Goal: Task Accomplishment & Management: Manage account settings

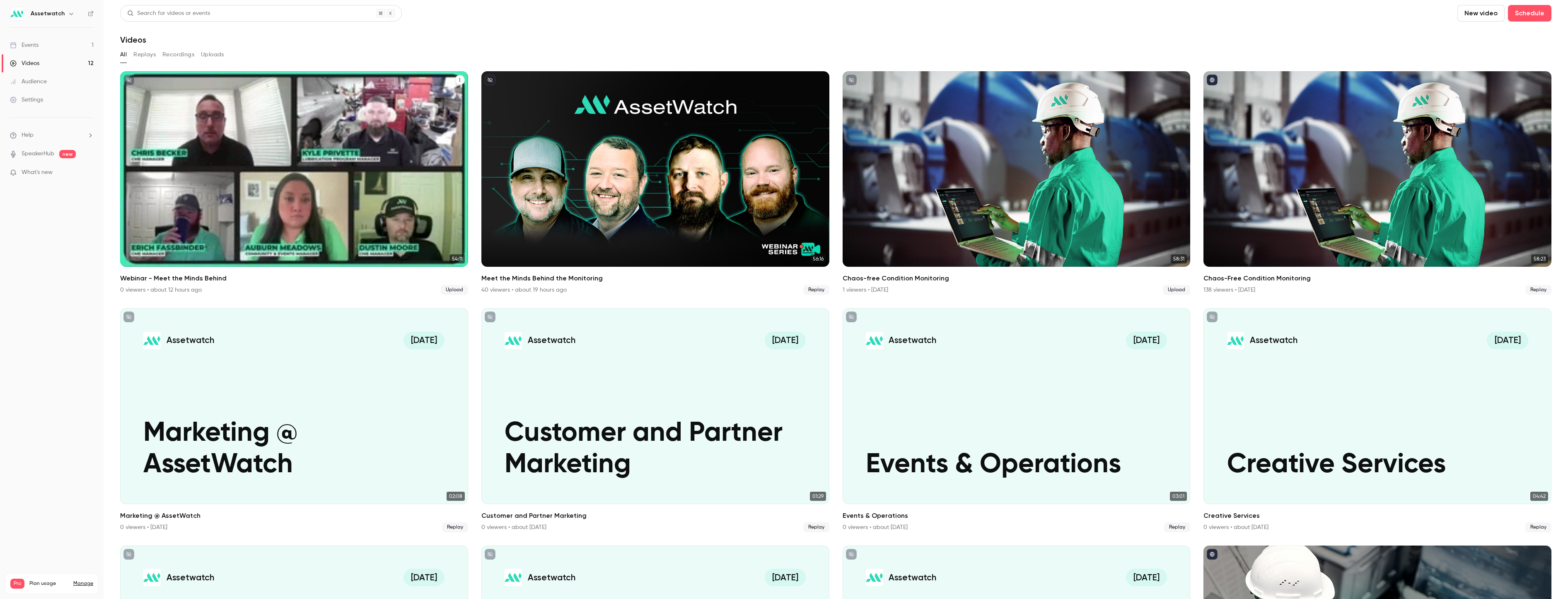
click at [349, 218] on p "Webinar - Meet the Minds Behind" at bounding box center [294, 212] width 301 height 63
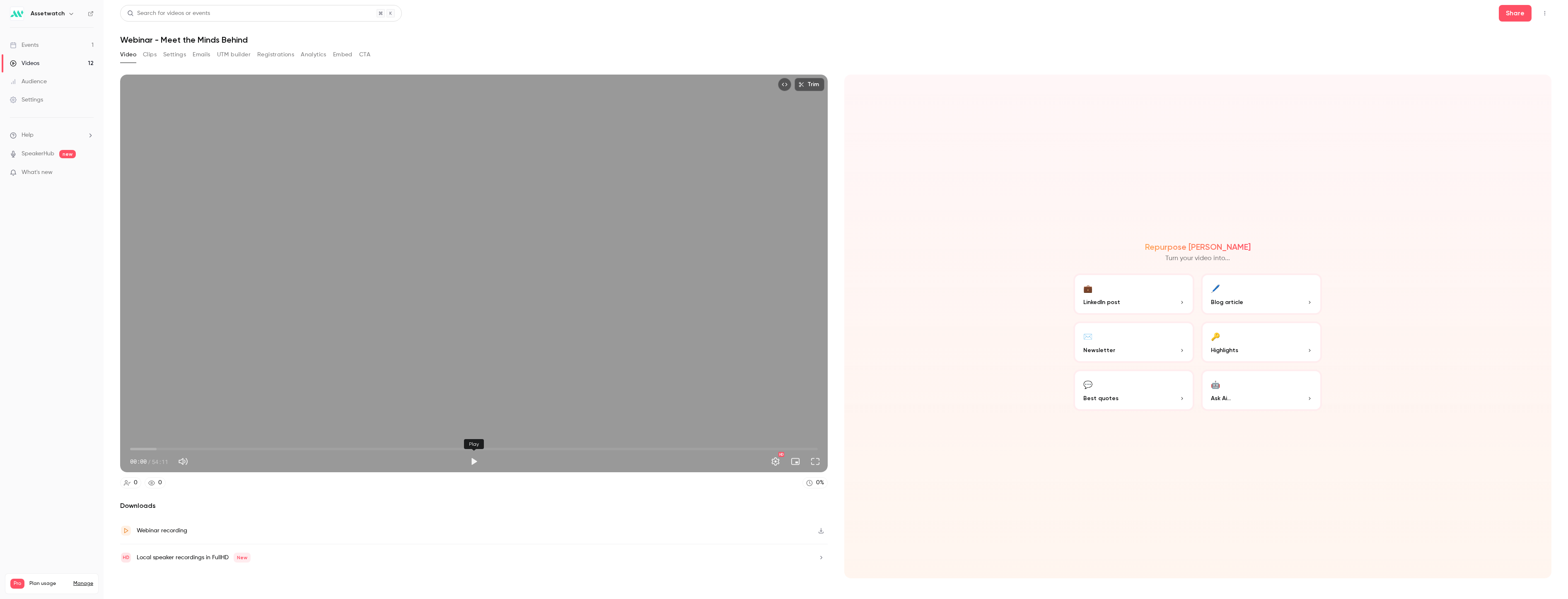
click at [473, 461] on button "Play" at bounding box center [474, 461] width 16 height 16
click at [180, 449] on span "00:40" at bounding box center [474, 449] width 687 height 13
click at [233, 447] on span "03:57" at bounding box center [474, 449] width 687 height 13
click at [311, 448] on span "08:10" at bounding box center [474, 449] width 687 height 13
click at [359, 449] on span "14:16" at bounding box center [474, 449] width 687 height 13
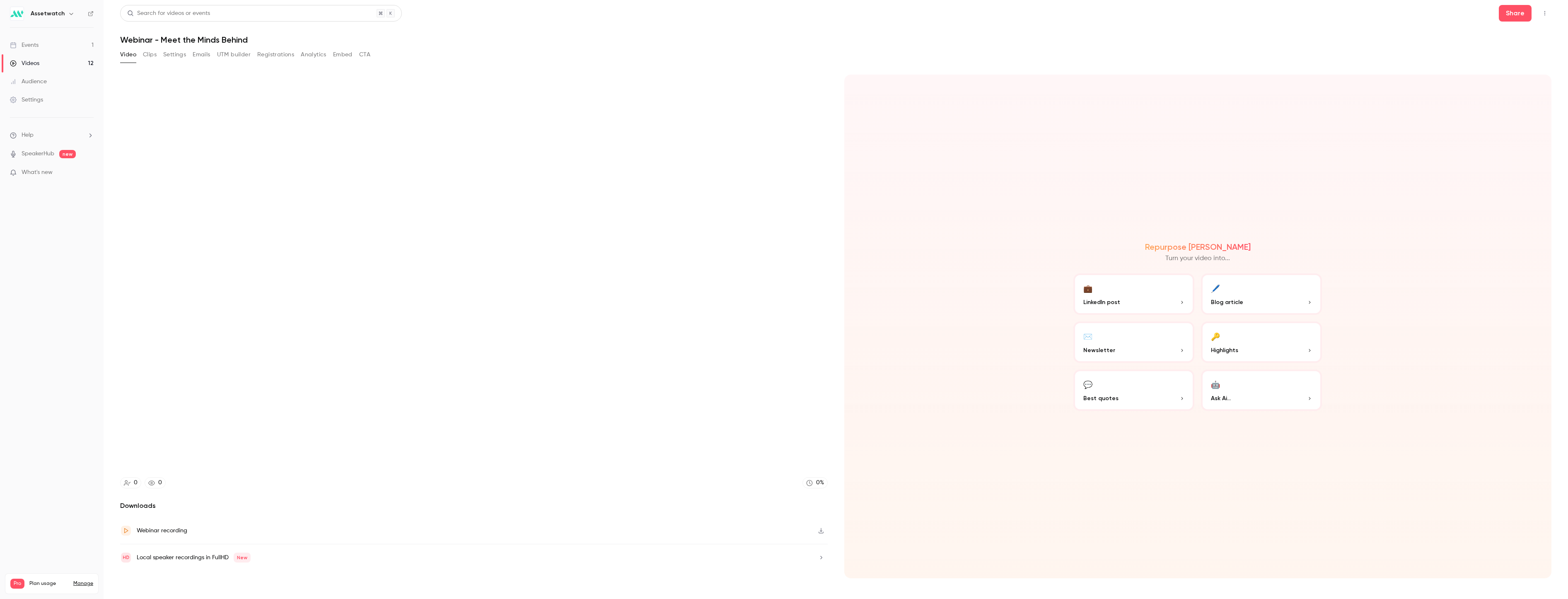
type input "******"
click at [152, 56] on button "Clips" at bounding box center [150, 55] width 13 height 13
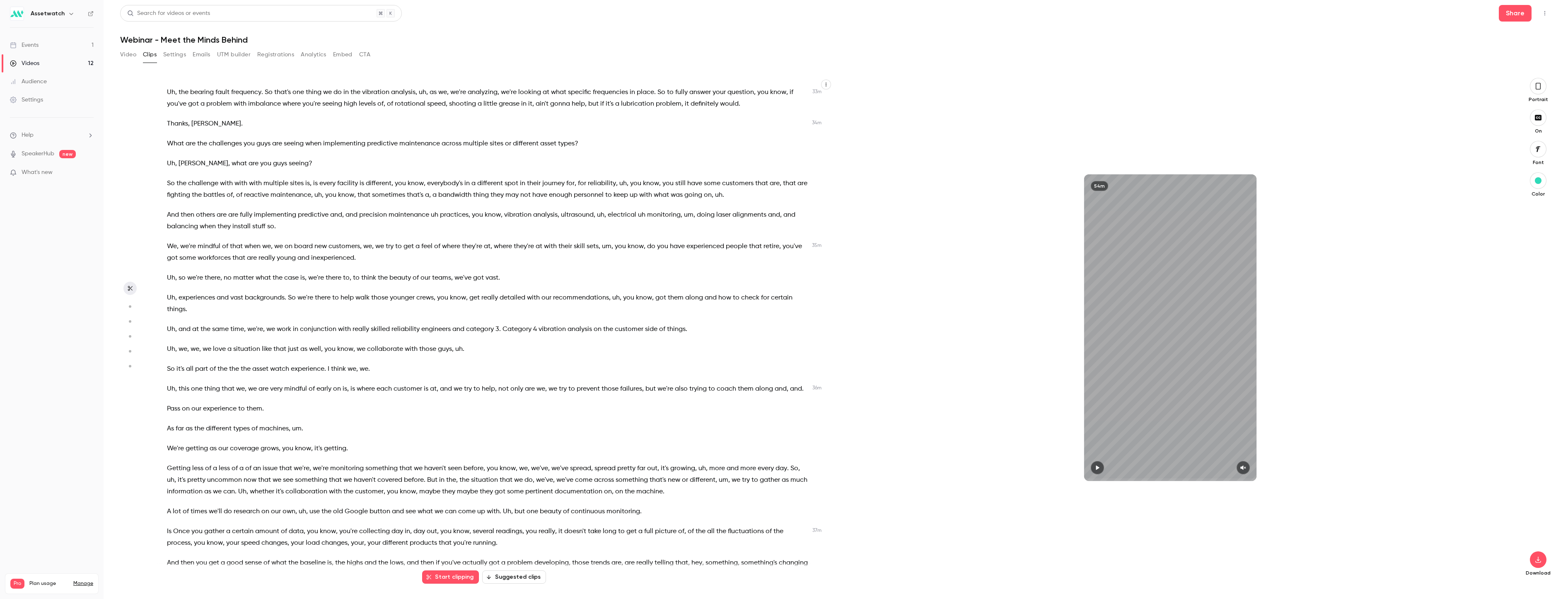
scroll to position [3934, 0]
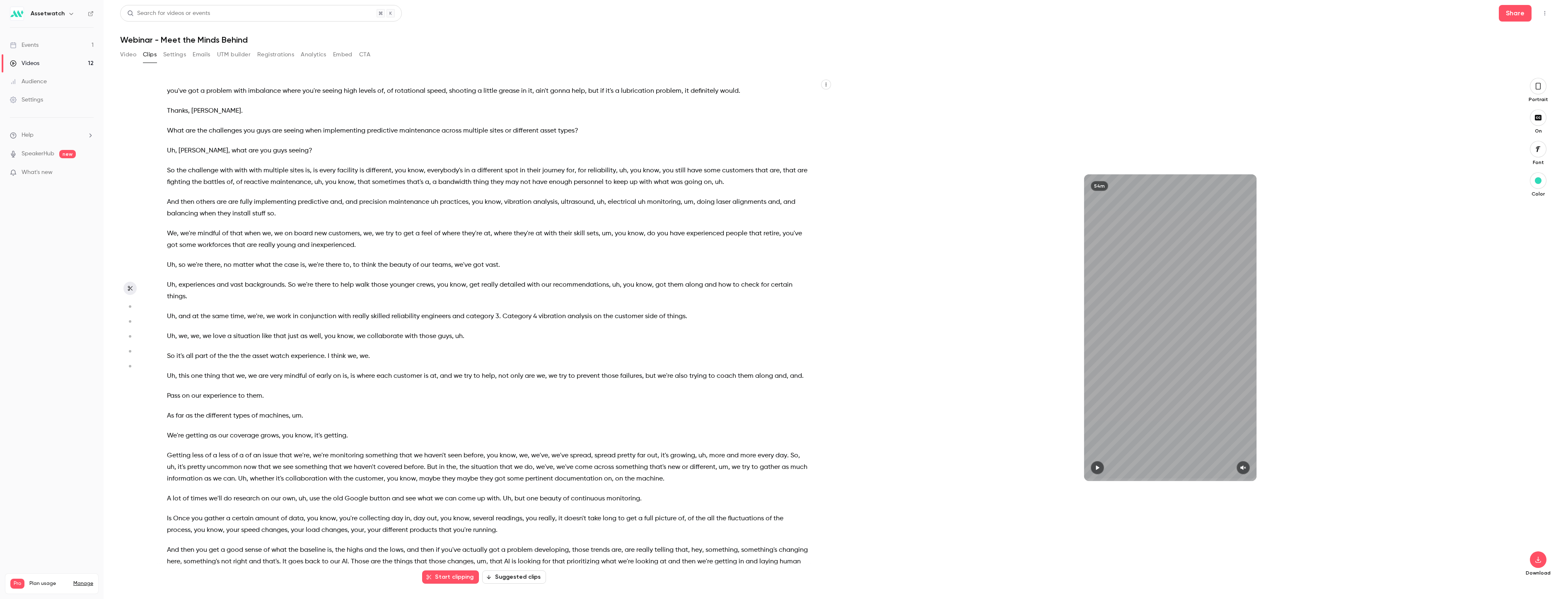
click at [25, 64] on div "Videos" at bounding box center [24, 63] width 29 height 8
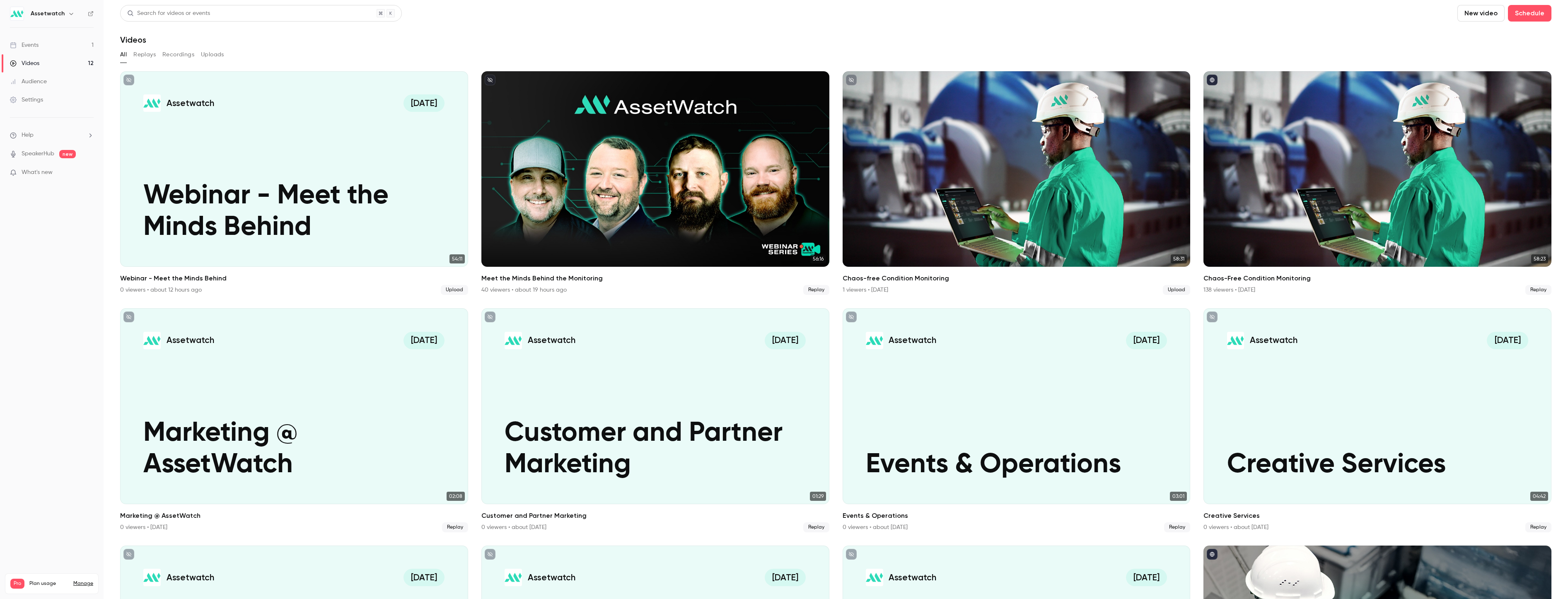
click at [1471, 15] on button "New video" at bounding box center [1480, 13] width 47 height 16
click at [1486, 59] on div "Upload" at bounding box center [1505, 57] width 63 height 8
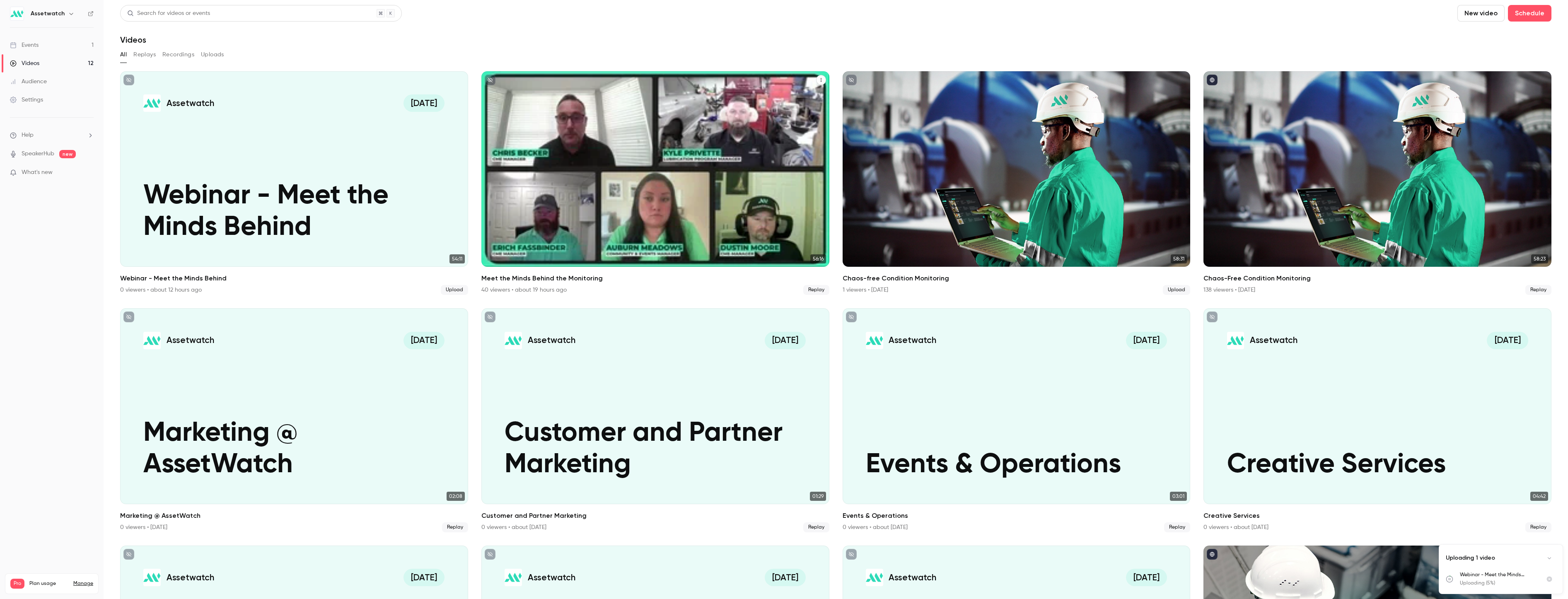
click at [701, 212] on div "Meet the Minds Behind the Monitoring" at bounding box center [655, 168] width 348 height 195
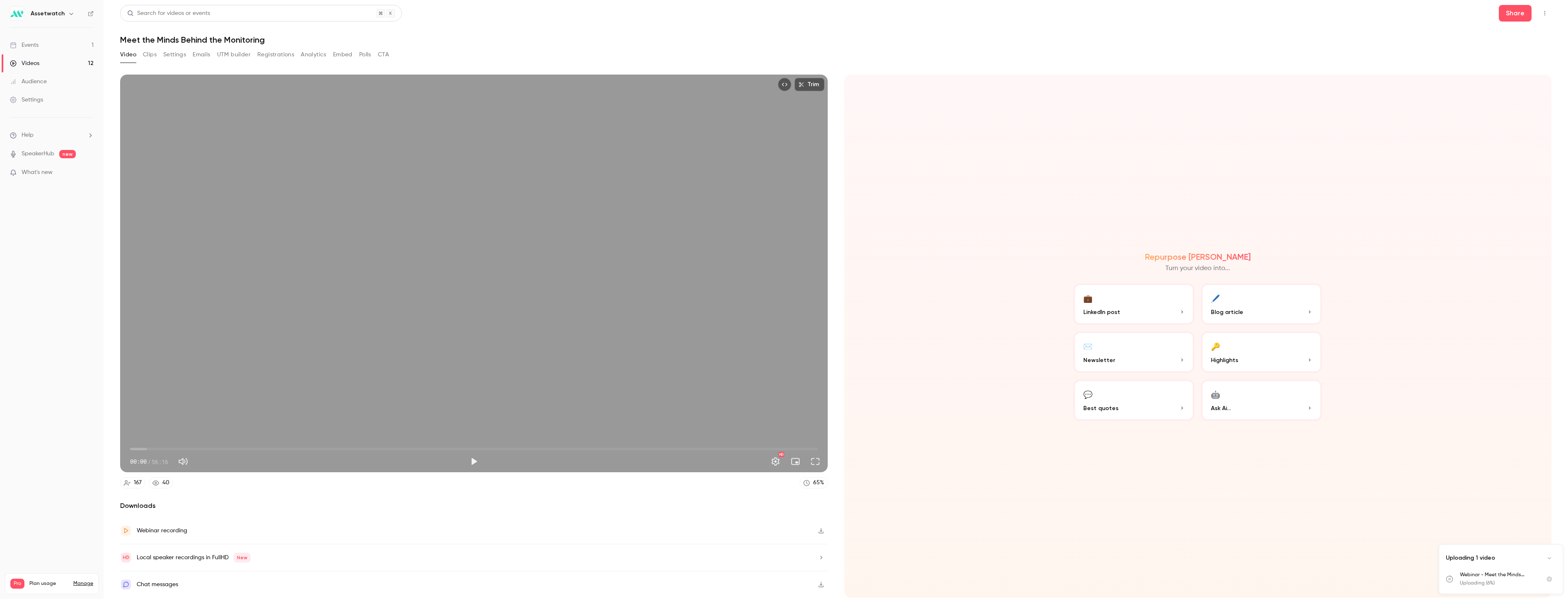
click at [126, 54] on button "Video" at bounding box center [129, 55] width 16 height 13
click at [36, 62] on div "Videos" at bounding box center [24, 63] width 29 height 8
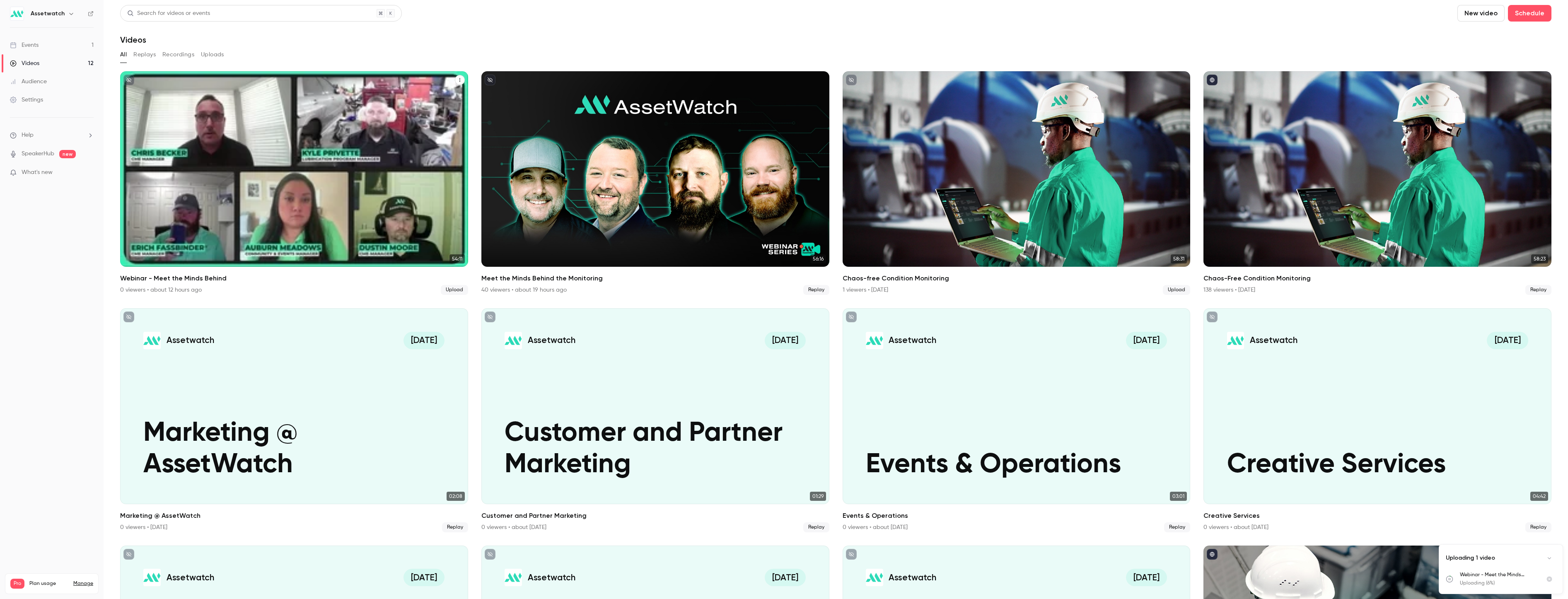
click at [308, 126] on div "Assetwatch [DATE] Webinar - Meet the Minds Behind" at bounding box center [294, 168] width 348 height 195
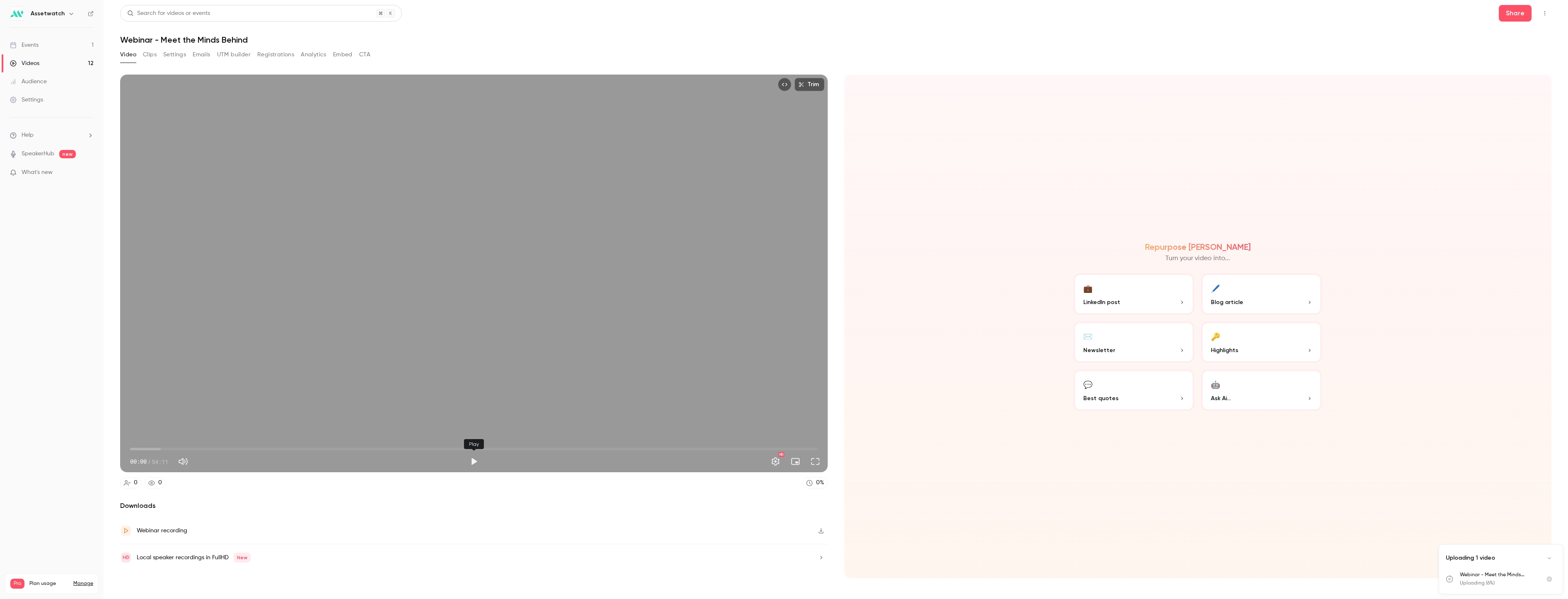
click at [475, 461] on button "Play" at bounding box center [474, 461] width 16 height 16
click at [476, 461] on button "Pause" at bounding box center [474, 461] width 16 height 16
type input "***"
click at [1448, 579] on icon "Uploads list" at bounding box center [1450, 579] width 7 height 7
click at [34, 64] on div "Videos" at bounding box center [24, 63] width 29 height 8
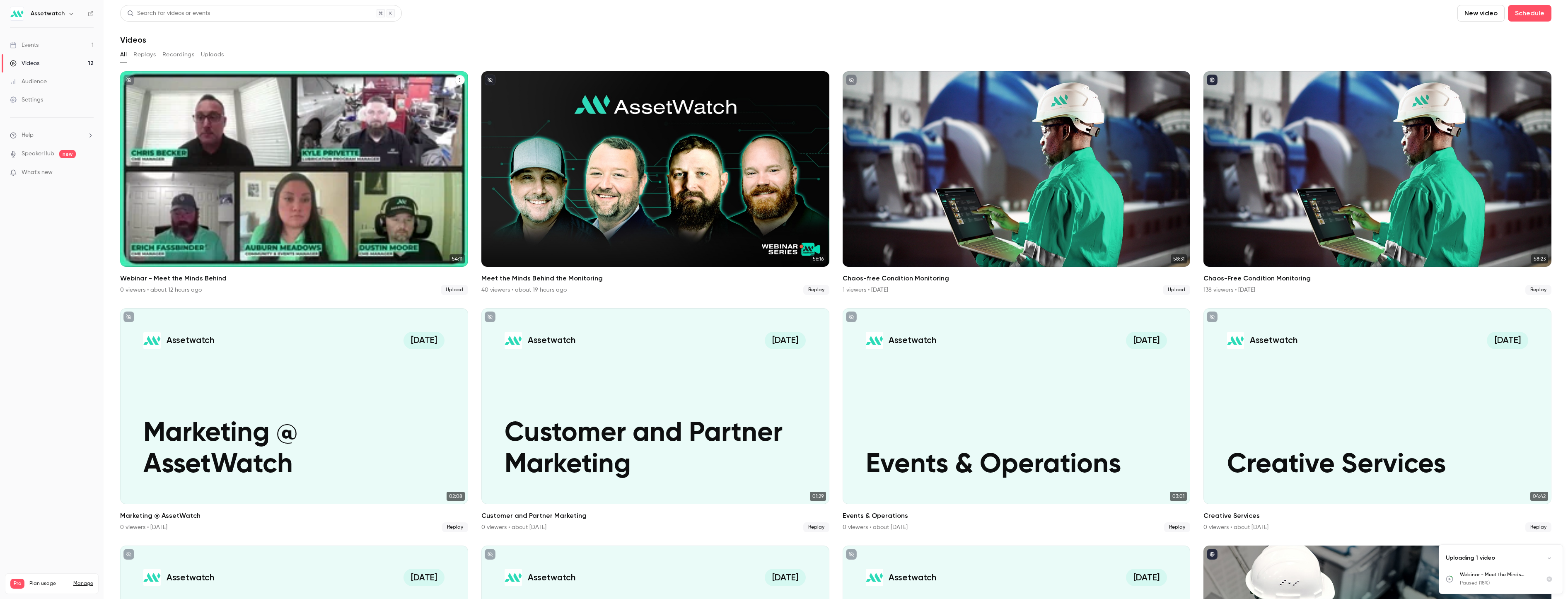
click at [349, 196] on p "Webinar - Meet the Minds Behind" at bounding box center [294, 212] width 301 height 63
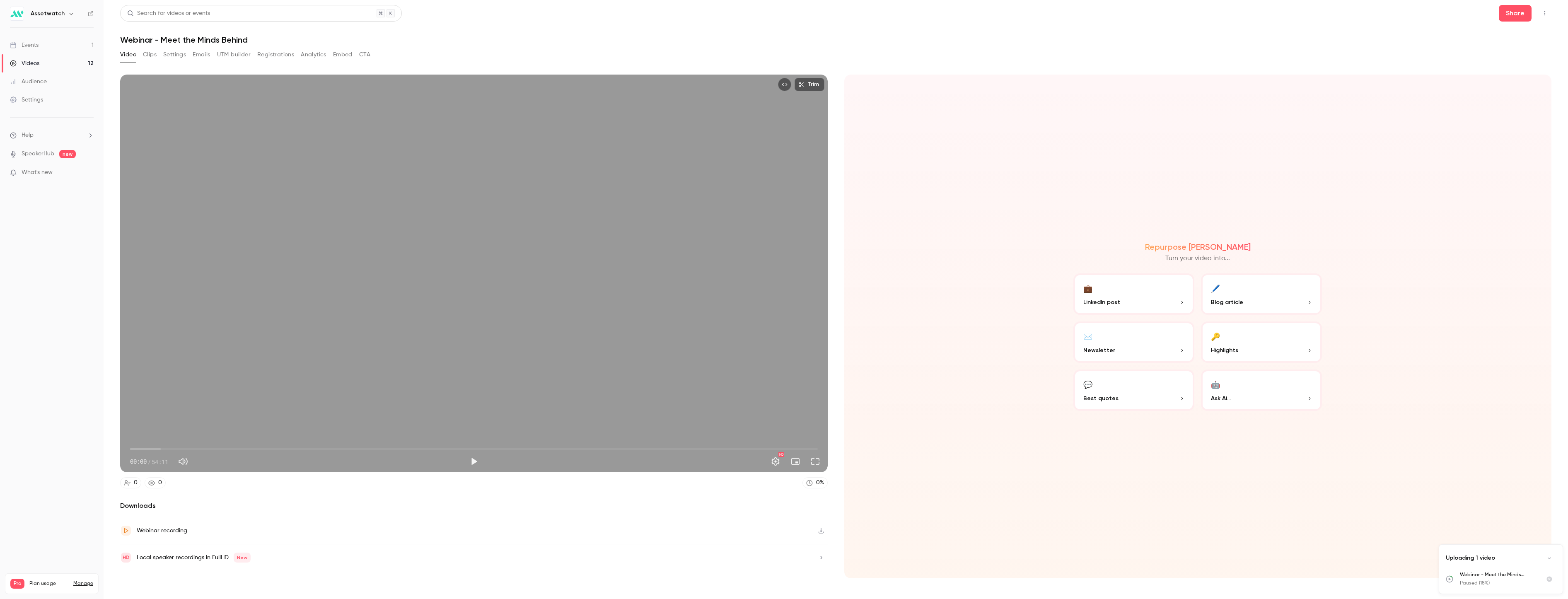
click at [40, 58] on link "Videos 12" at bounding box center [52, 64] width 103 height 18
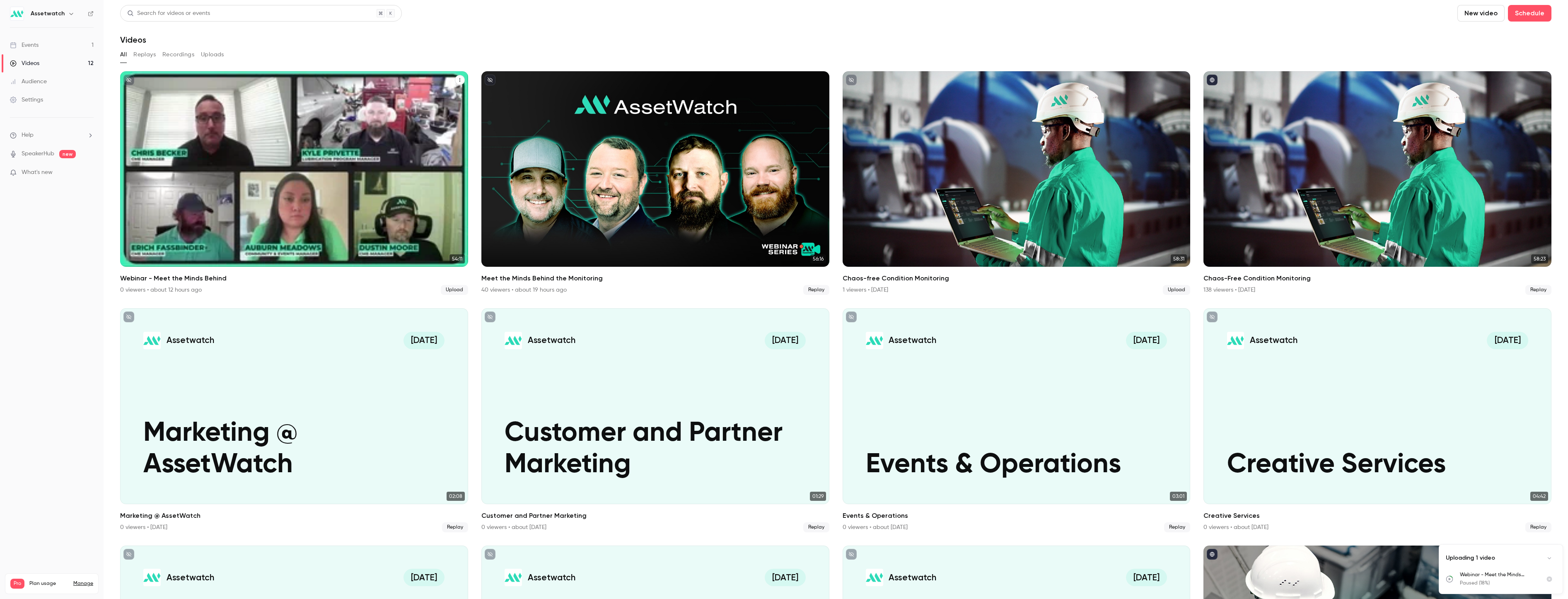
click at [246, 185] on p "Webinar - Meet the Minds Behind" at bounding box center [294, 212] width 301 height 63
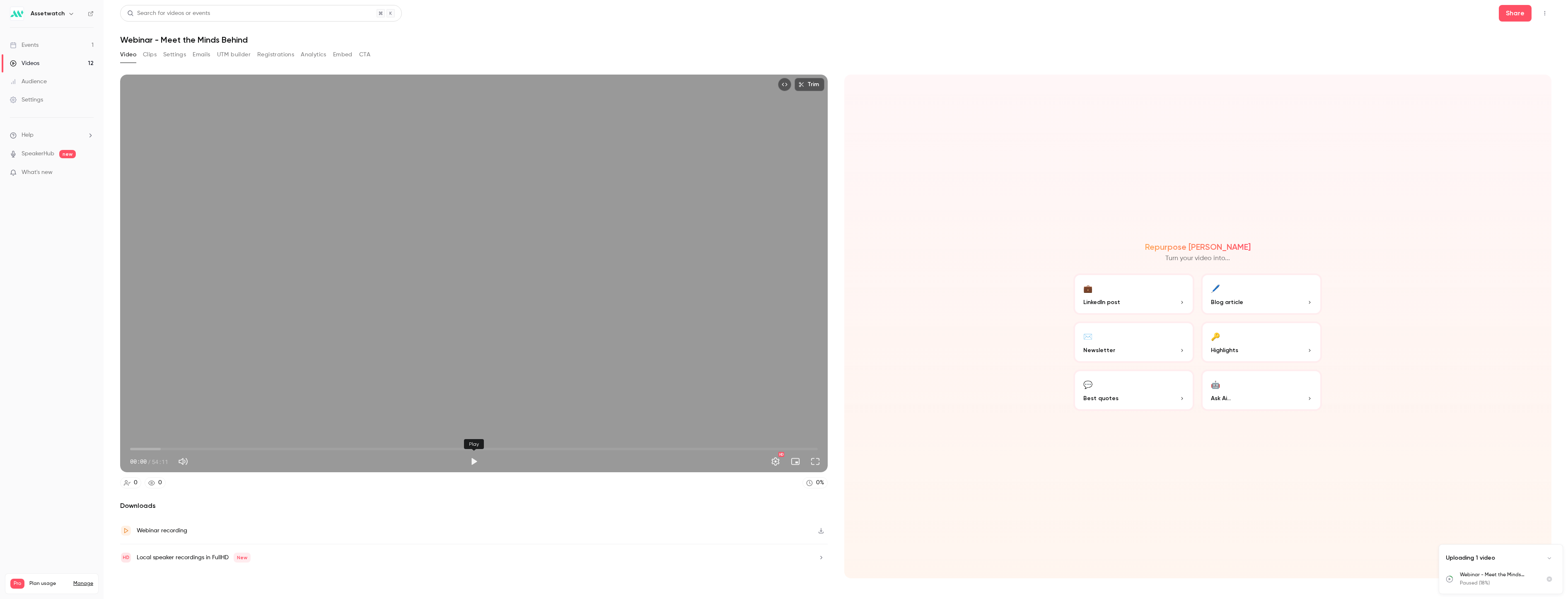
click at [471, 463] on button "Play" at bounding box center [474, 461] width 16 height 16
click at [474, 459] on button "Pause" at bounding box center [474, 461] width 16 height 16
click at [610, 446] on span "00:12" at bounding box center [474, 449] width 687 height 13
click at [731, 447] on span "37:46" at bounding box center [474, 449] width 687 height 13
click at [767, 448] on span "47:23" at bounding box center [474, 449] width 687 height 13
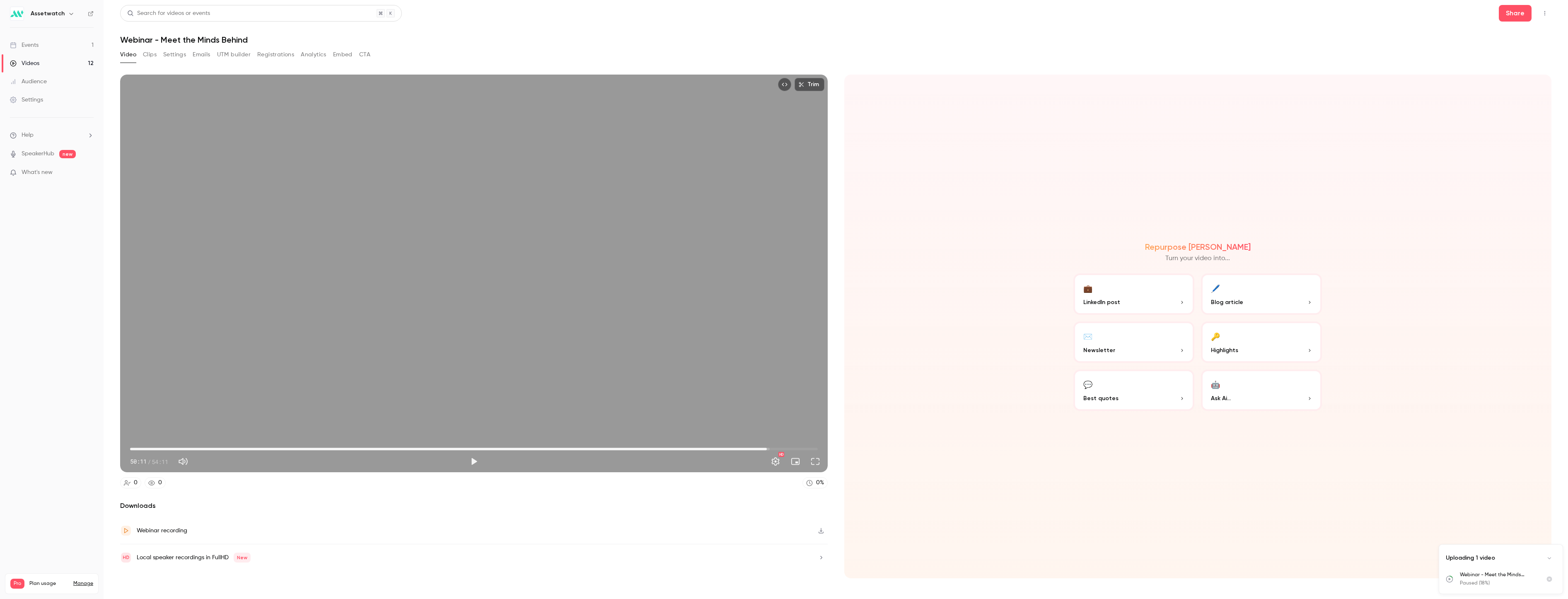
click at [789, 447] on span "50:11" at bounding box center [474, 449] width 687 height 13
type input "******"
click at [736, 449] on span "51:59" at bounding box center [474, 449] width 687 height 13
click at [940, 432] on div "Repurpose Ai Turn your video into... 💼 LinkedIn post 🖊️ Blog article ✉️ Newslet…" at bounding box center [1198, 326] width 708 height 503
click at [1452, 579] on icon "Uploads list" at bounding box center [1450, 579] width 7 height 7
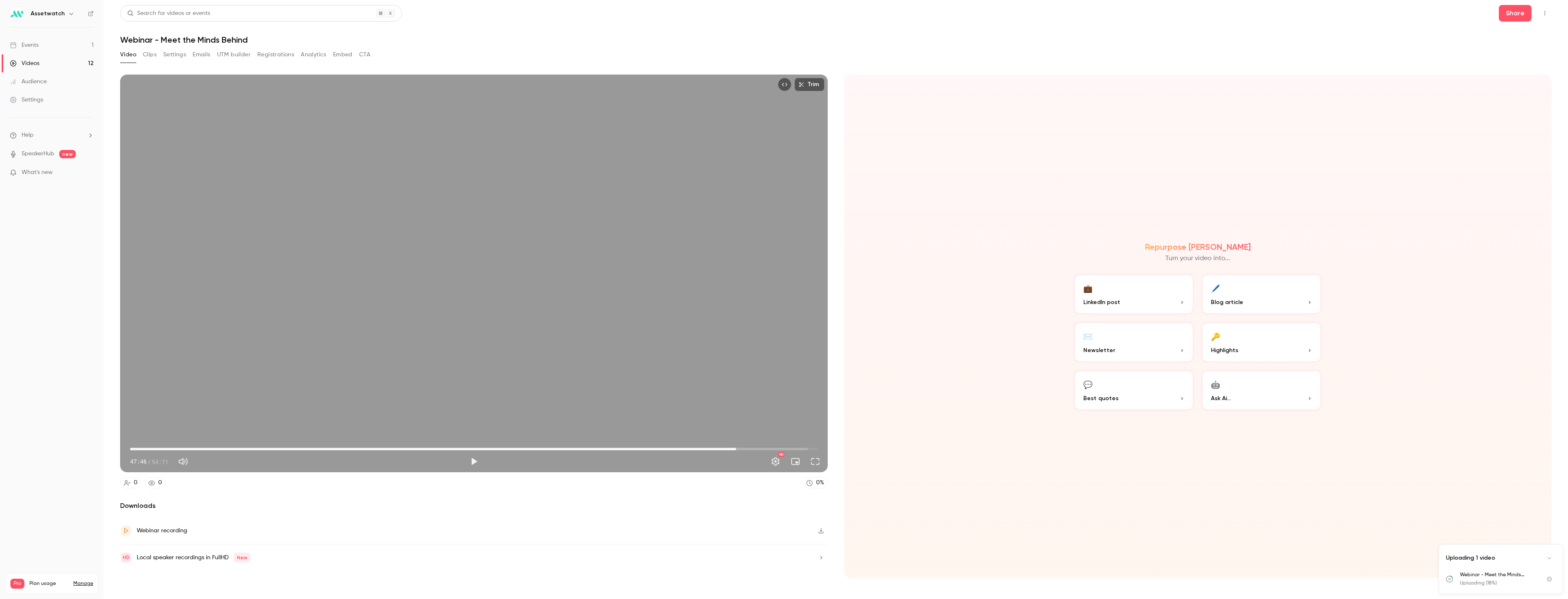
click at [1504, 575] on p "Webinar - Meet the Minds Behind-" at bounding box center [1498, 575] width 76 height 7
click at [1474, 581] on p "Uploading (19%)" at bounding box center [1498, 583] width 76 height 7
click at [1510, 575] on p "Webinar - Meet the Minds Behind-" at bounding box center [1498, 575] width 76 height 7
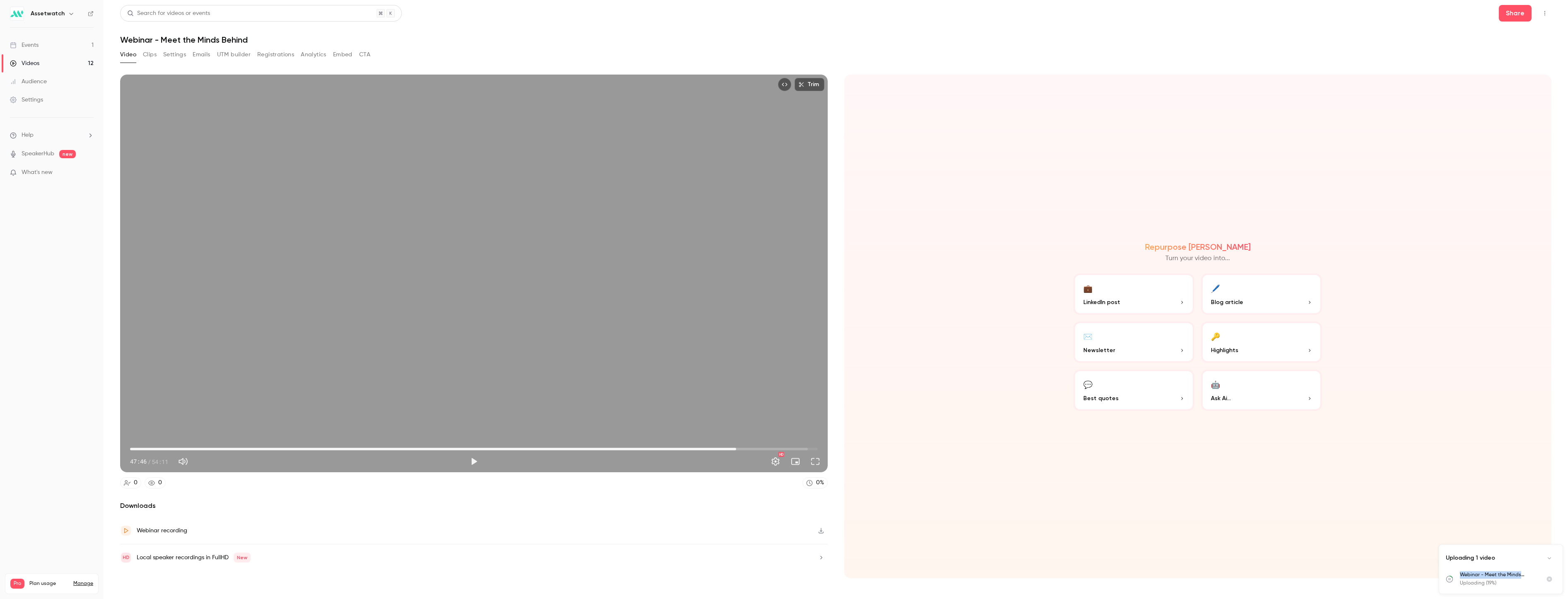
drag, startPoint x: 1510, startPoint y: 575, endPoint x: 1519, endPoint y: 575, distance: 9.0
click at [1519, 575] on p "Webinar - Meet the Minds Behind-" at bounding box center [1498, 575] width 76 height 7
click at [1522, 575] on p "Webinar - Meet the Minds Behind-" at bounding box center [1498, 575] width 76 height 7
click at [92, 271] on nav "Assetwatch Events 1 Videos 12 Audience Settings Help SpeakerHub new What's new …" at bounding box center [52, 299] width 103 height 599
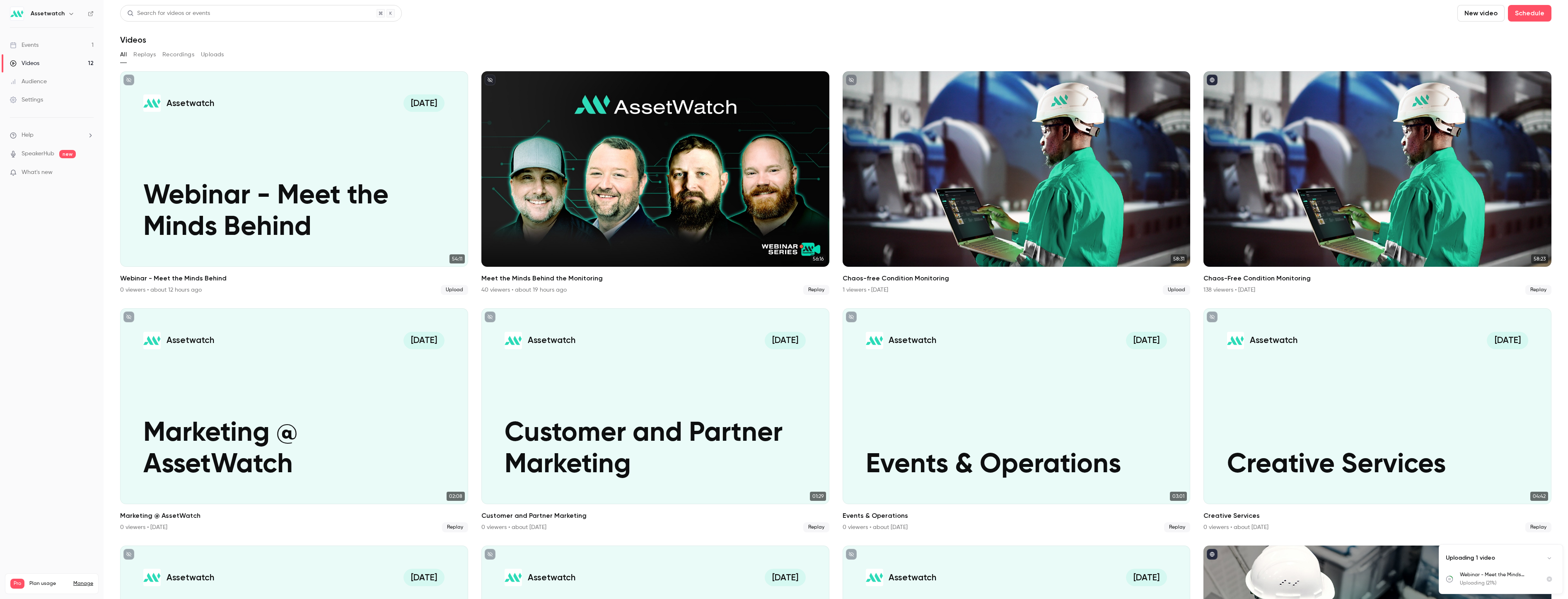
click at [1480, 16] on button "New video" at bounding box center [1480, 13] width 47 height 16
click at [1480, 54] on div "Upload" at bounding box center [1505, 57] width 63 height 8
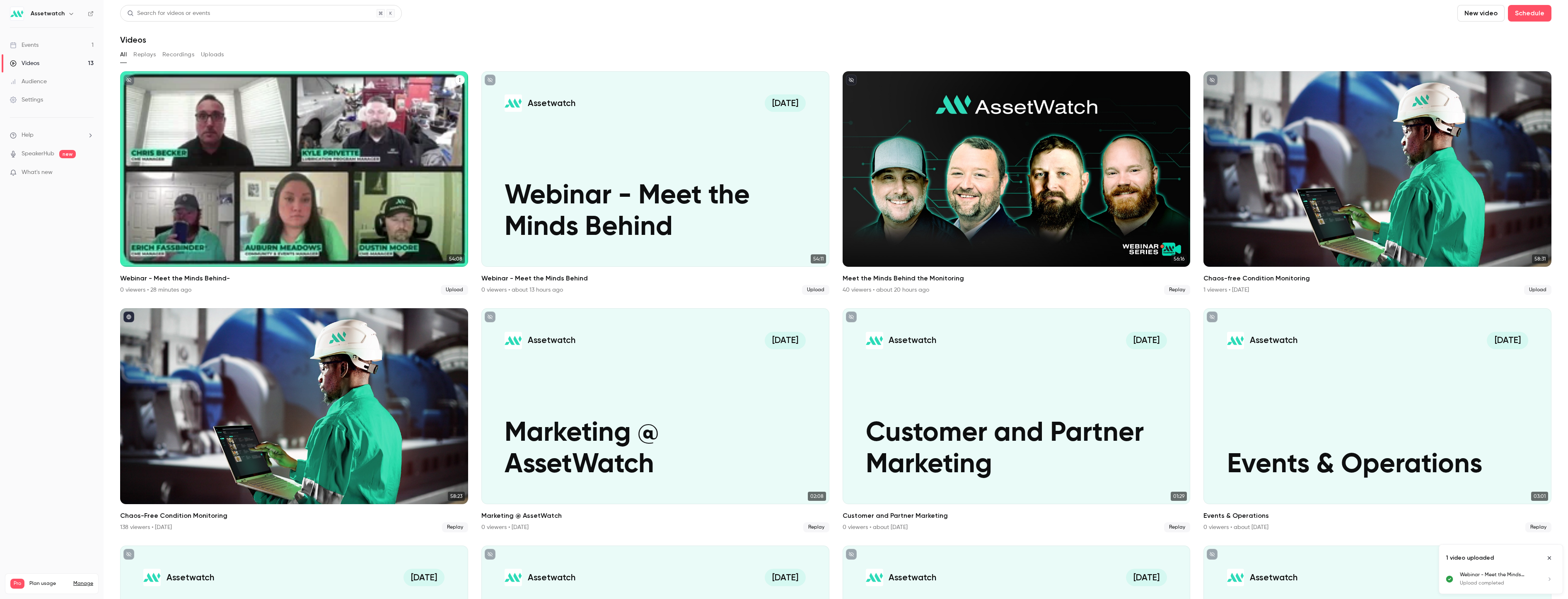
click at [301, 180] on p "Webinar - Meet the Minds Behind-" at bounding box center [294, 212] width 301 height 63
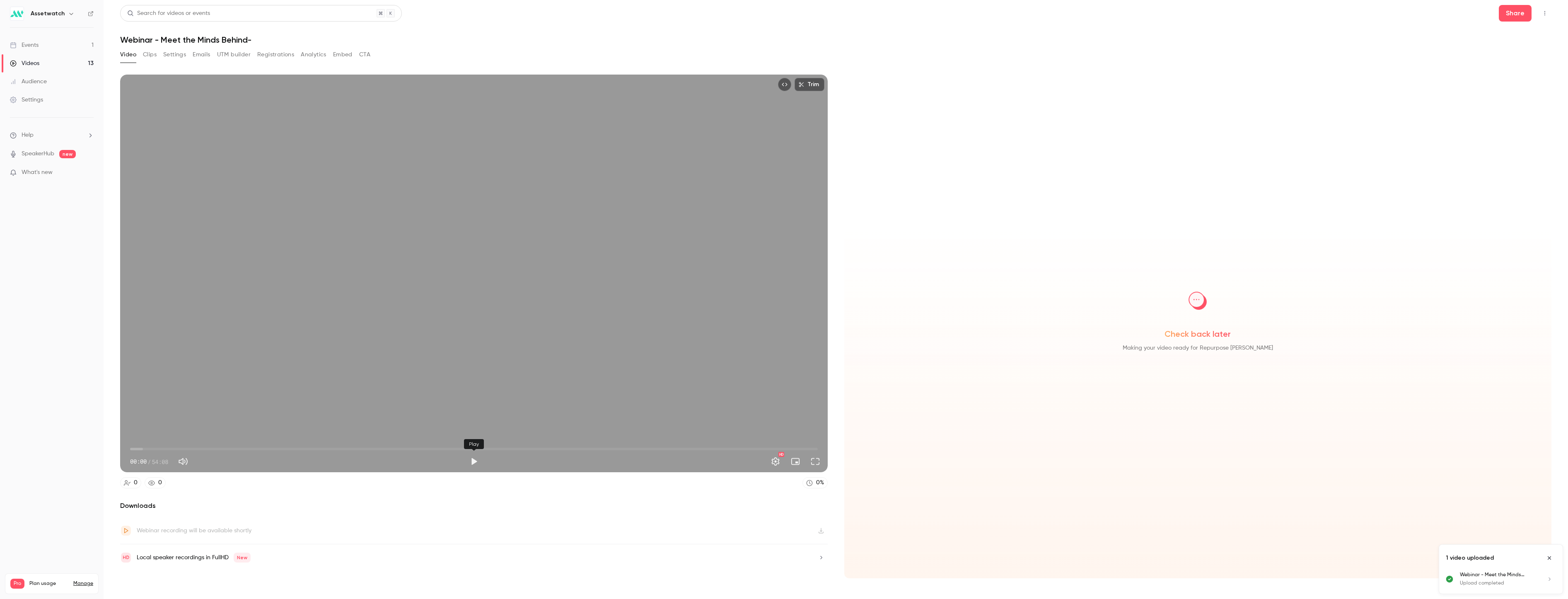
click at [474, 463] on button "Play" at bounding box center [474, 461] width 16 height 16
click at [145, 448] on span "00:01" at bounding box center [474, 449] width 687 height 13
click at [159, 448] on span "01:10" at bounding box center [474, 449] width 687 height 13
click at [404, 450] on span "02:19" at bounding box center [474, 449] width 687 height 13
click at [441, 449] on span "21:34" at bounding box center [474, 449] width 687 height 13
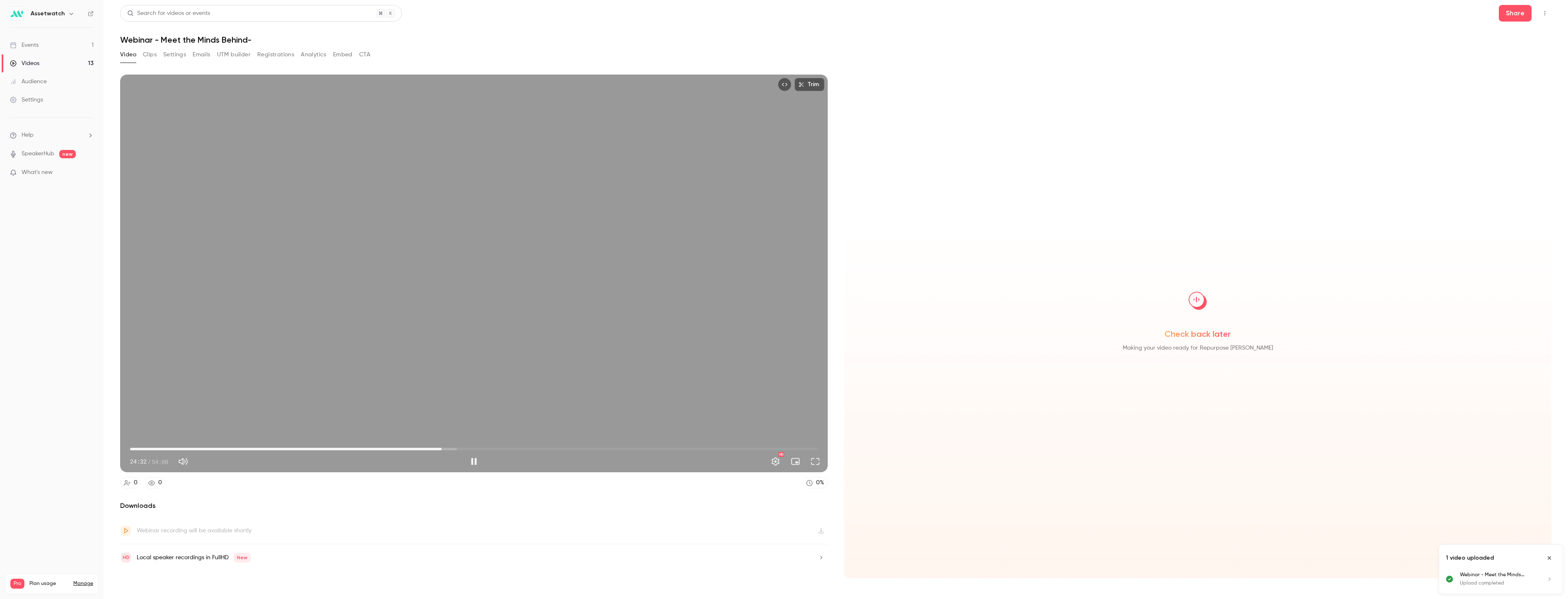
click at [441, 448] on span "24:32" at bounding box center [441, 449] width 2 height 2
click at [480, 448] on span "24:10" at bounding box center [474, 449] width 687 height 13
click at [514, 449] on span "30:14" at bounding box center [474, 449] width 687 height 13
click at [515, 448] on span "30:16" at bounding box center [514, 449] width 2 height 2
click at [521, 448] on span "30:48" at bounding box center [521, 449] width 2 height 2
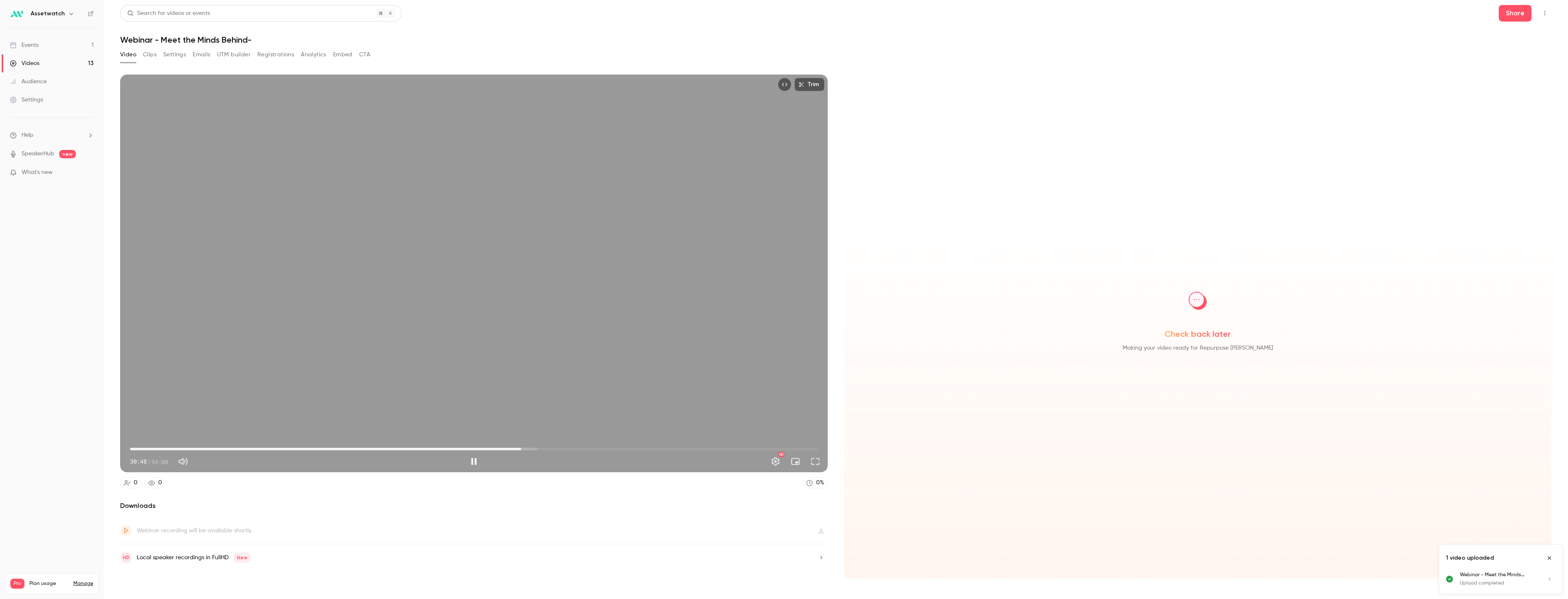
click at [527, 448] on span "30:48" at bounding box center [474, 449] width 687 height 13
click at [533, 448] on span "31:13" at bounding box center [474, 449] width 687 height 13
click at [541, 448] on span "32:22" at bounding box center [474, 449] width 687 height 13
click at [548, 448] on span "32:22" at bounding box center [474, 449] width 687 height 13
click at [557, 449] on span "33:40" at bounding box center [474, 449] width 687 height 13
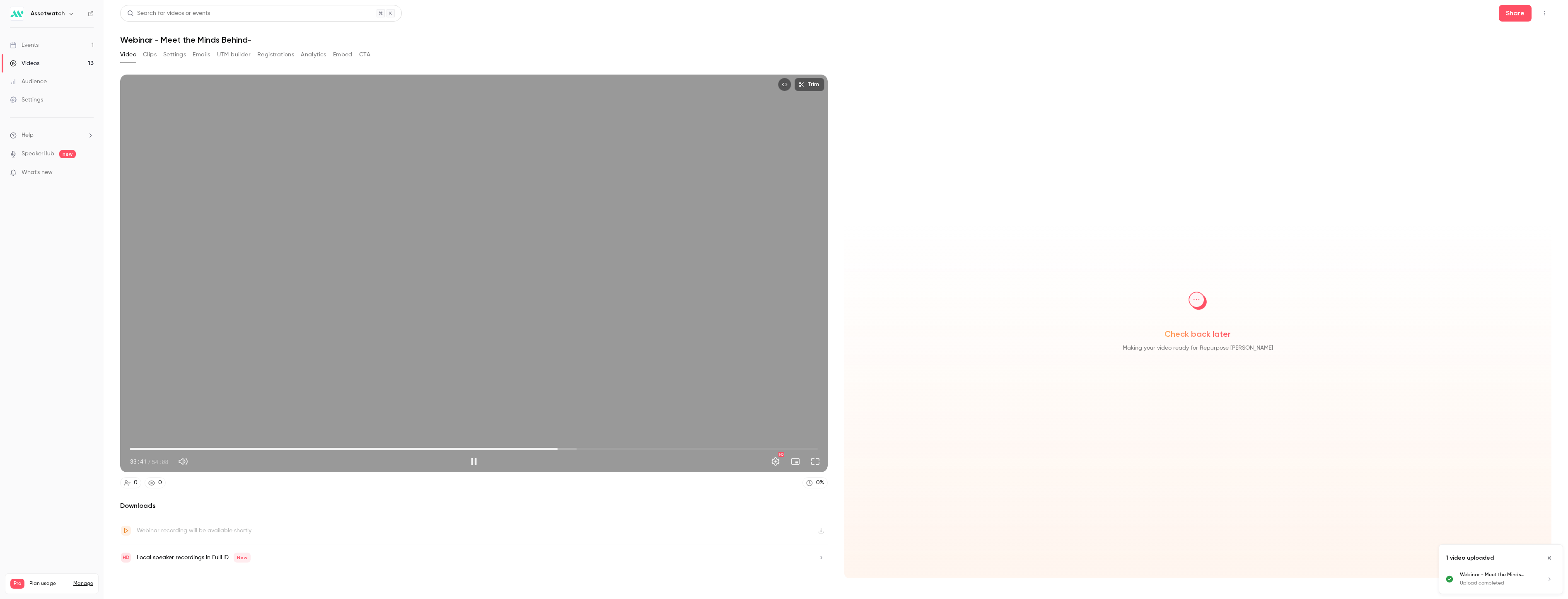
click at [564, 449] on span "33:41" at bounding box center [474, 449] width 687 height 13
click at [560, 449] on span "34:13" at bounding box center [474, 449] width 687 height 13
click at [565, 448] on span "34:13" at bounding box center [474, 449] width 687 height 13
click at [571, 448] on span "34:13" at bounding box center [474, 449] width 687 height 13
click at [475, 460] on button "Pause" at bounding box center [474, 461] width 16 height 16
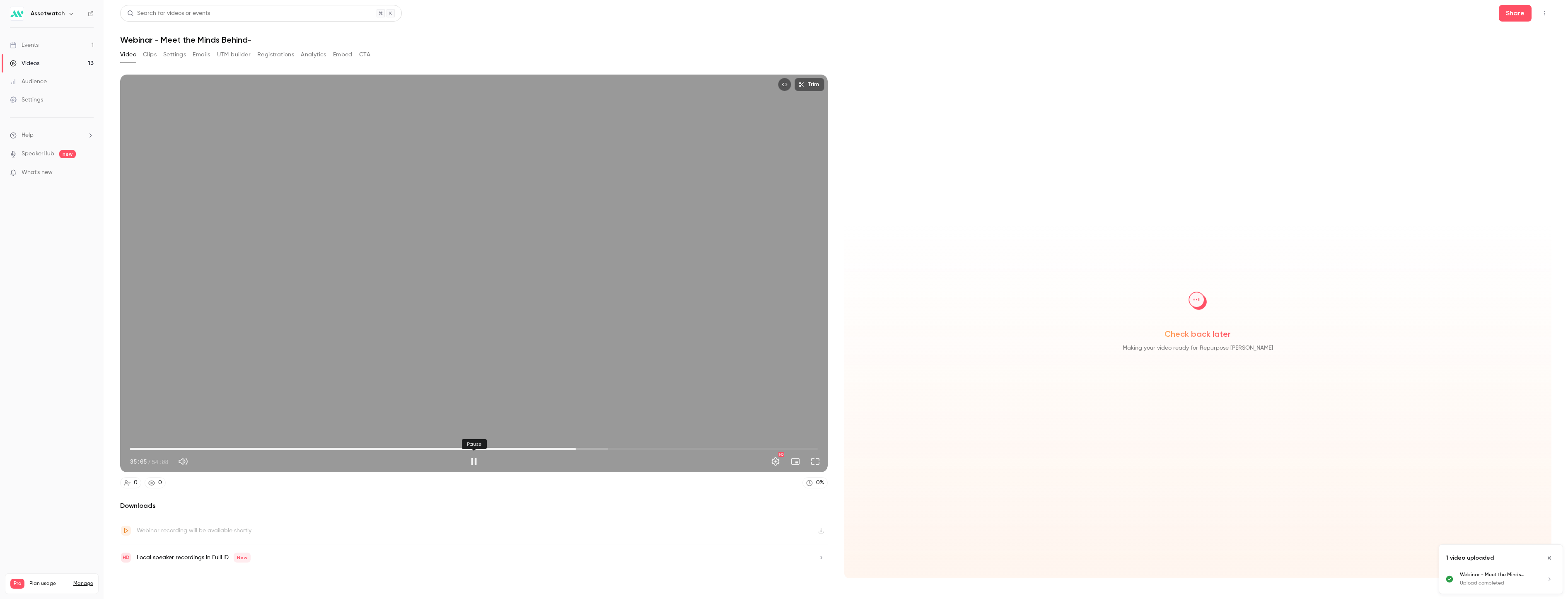
type input "******"
click at [153, 55] on button "Clips" at bounding box center [150, 55] width 13 height 13
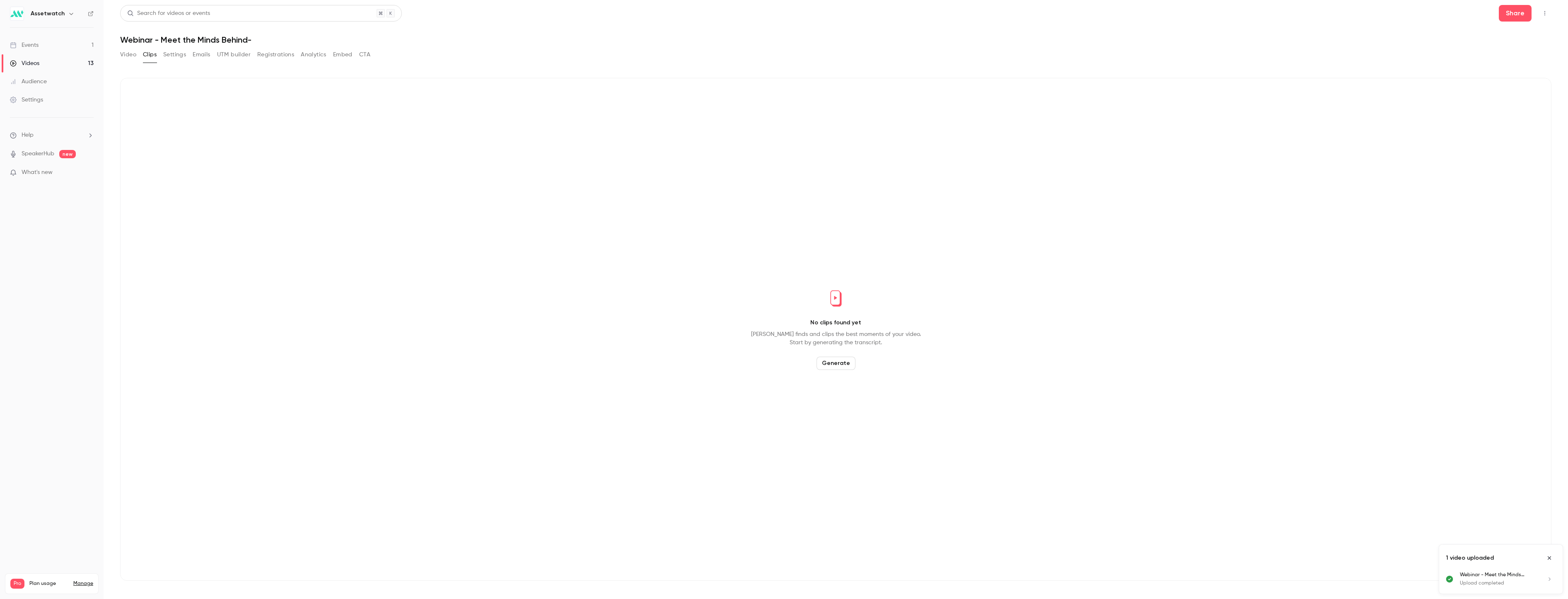
click at [839, 362] on button "Generate" at bounding box center [836, 363] width 39 height 13
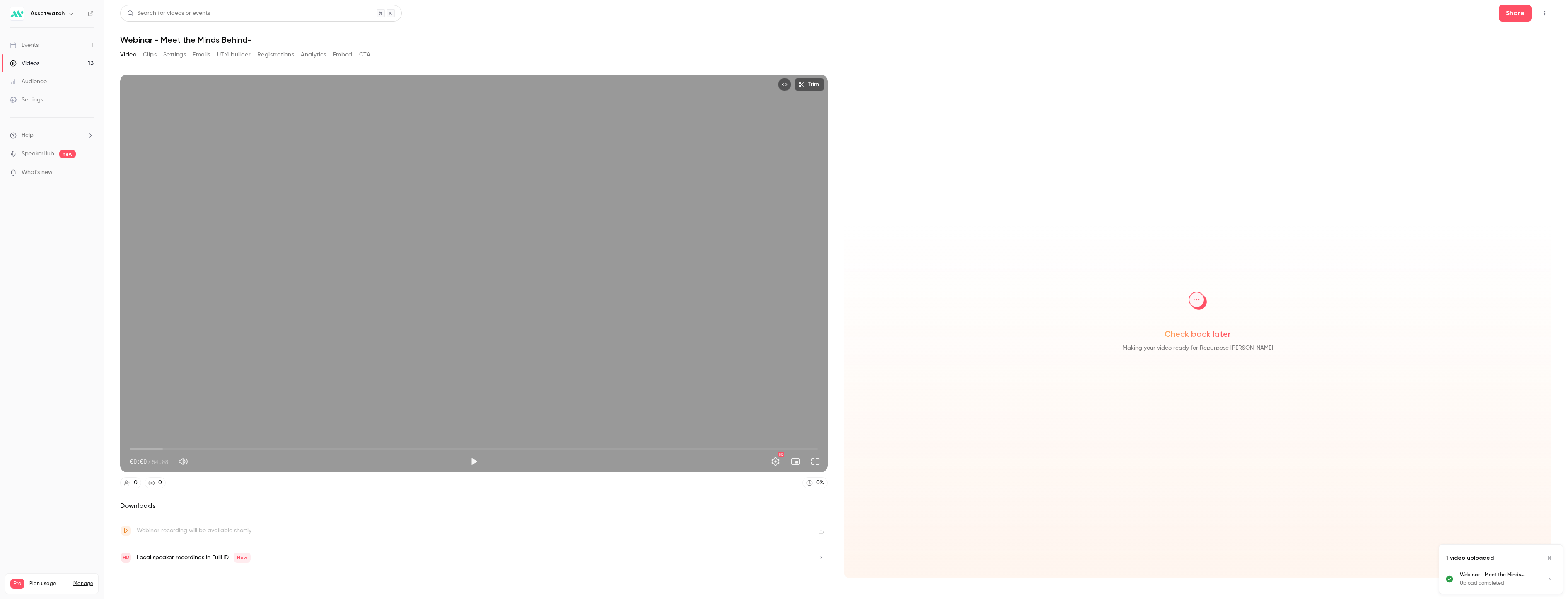
click at [146, 52] on button "Clips" at bounding box center [150, 55] width 13 height 13
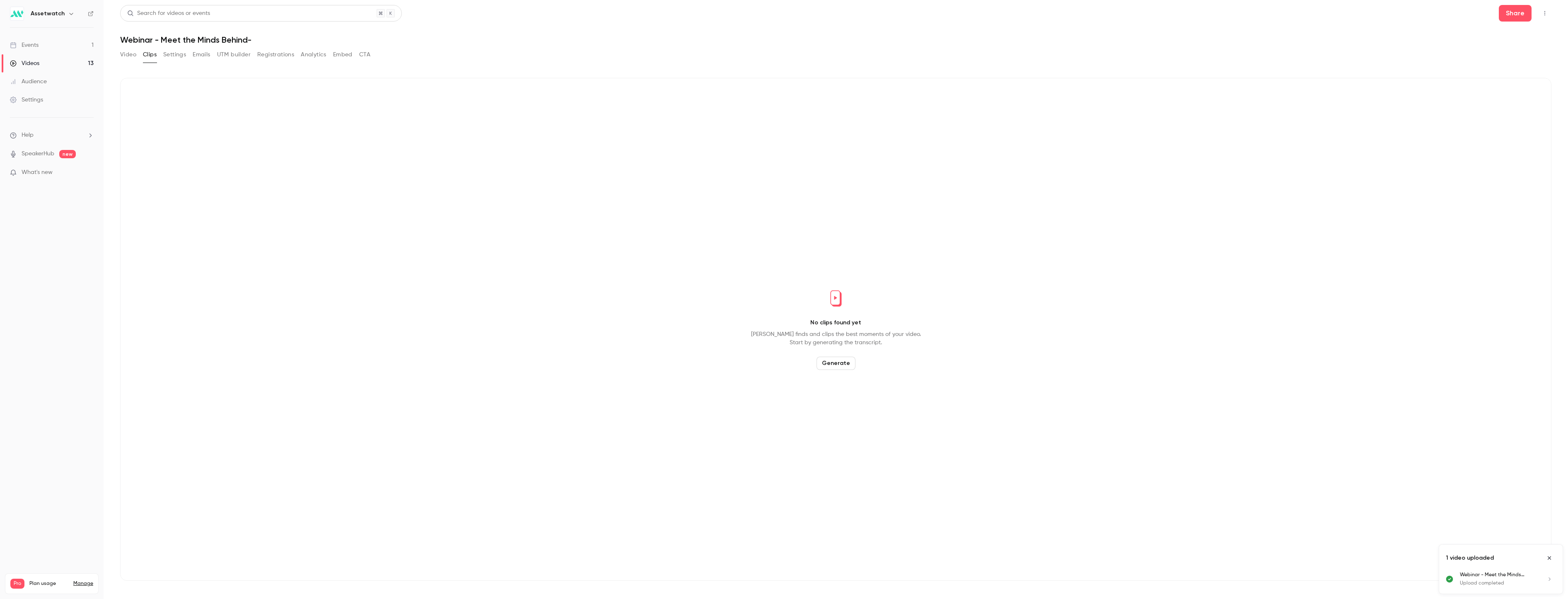
click at [126, 54] on button "Video" at bounding box center [129, 55] width 16 height 13
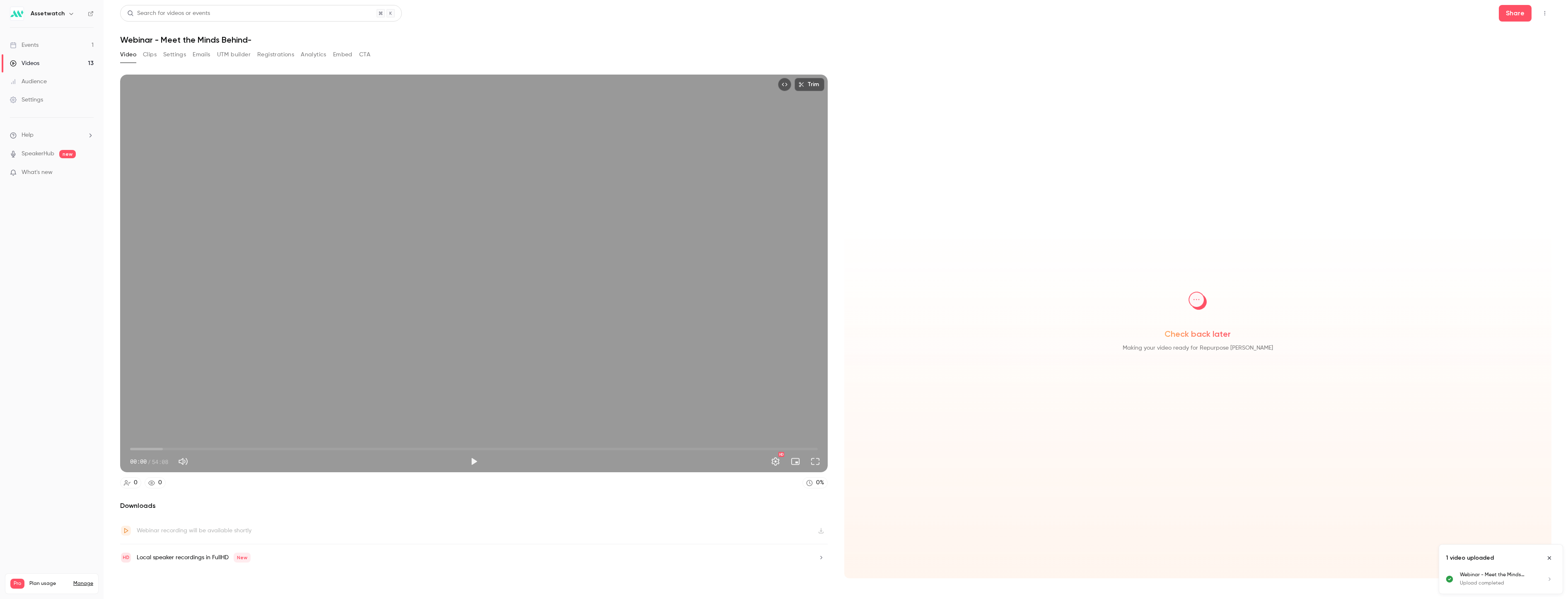
click at [512, 449] on span "00:00" at bounding box center [474, 449] width 687 height 13
drag, startPoint x: 512, startPoint y: 449, endPoint x: 657, endPoint y: 447, distance: 145.0
click at [657, 448] on span "41:30" at bounding box center [657, 449] width 2 height 2
click at [651, 449] on span "41:00" at bounding box center [474, 449] width 687 height 13
click at [655, 449] on span "41:00" at bounding box center [474, 449] width 687 height 13
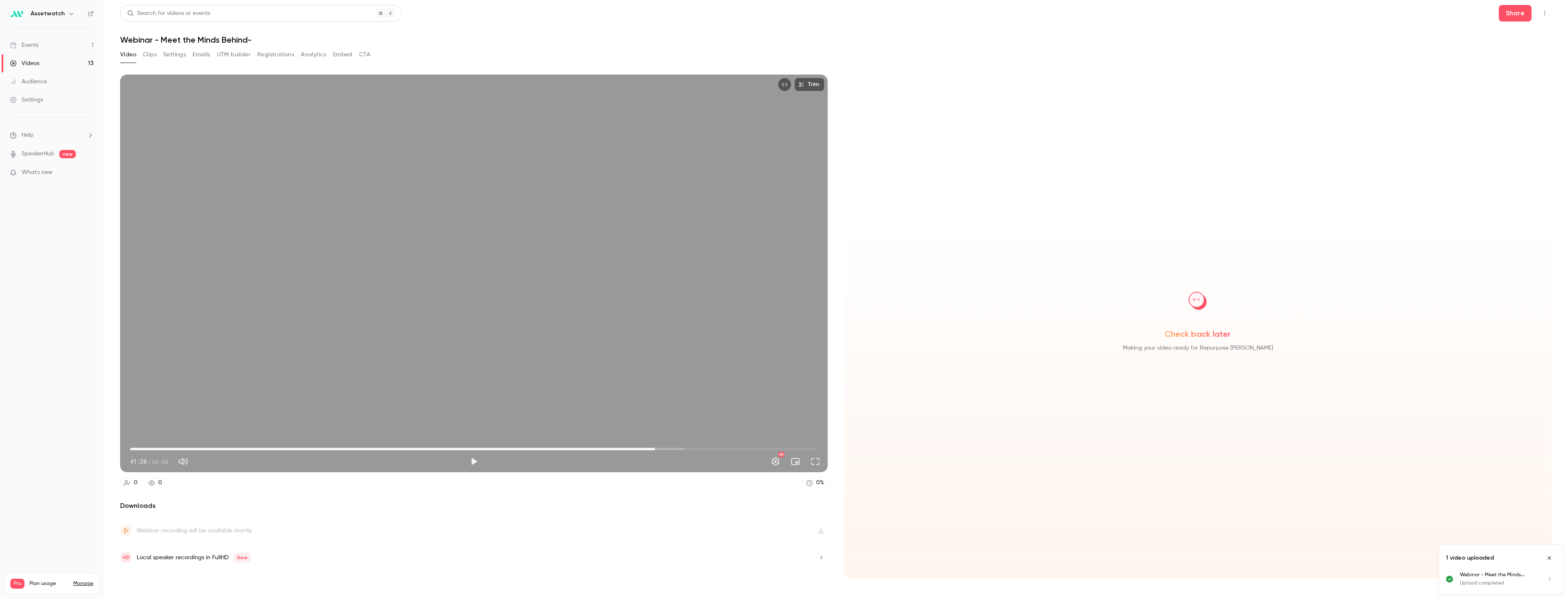
click at [654, 449] on span "41:20" at bounding box center [655, 449] width 2 height 2
click at [654, 449] on span "41:16" at bounding box center [654, 449] width 2 height 2
click at [658, 449] on span "41:32" at bounding box center [657, 449] width 2 height 2
click at [660, 449] on span "41:41" at bounding box center [659, 449] width 2 height 2
click at [663, 449] on span "41:57" at bounding box center [662, 449] width 2 height 2
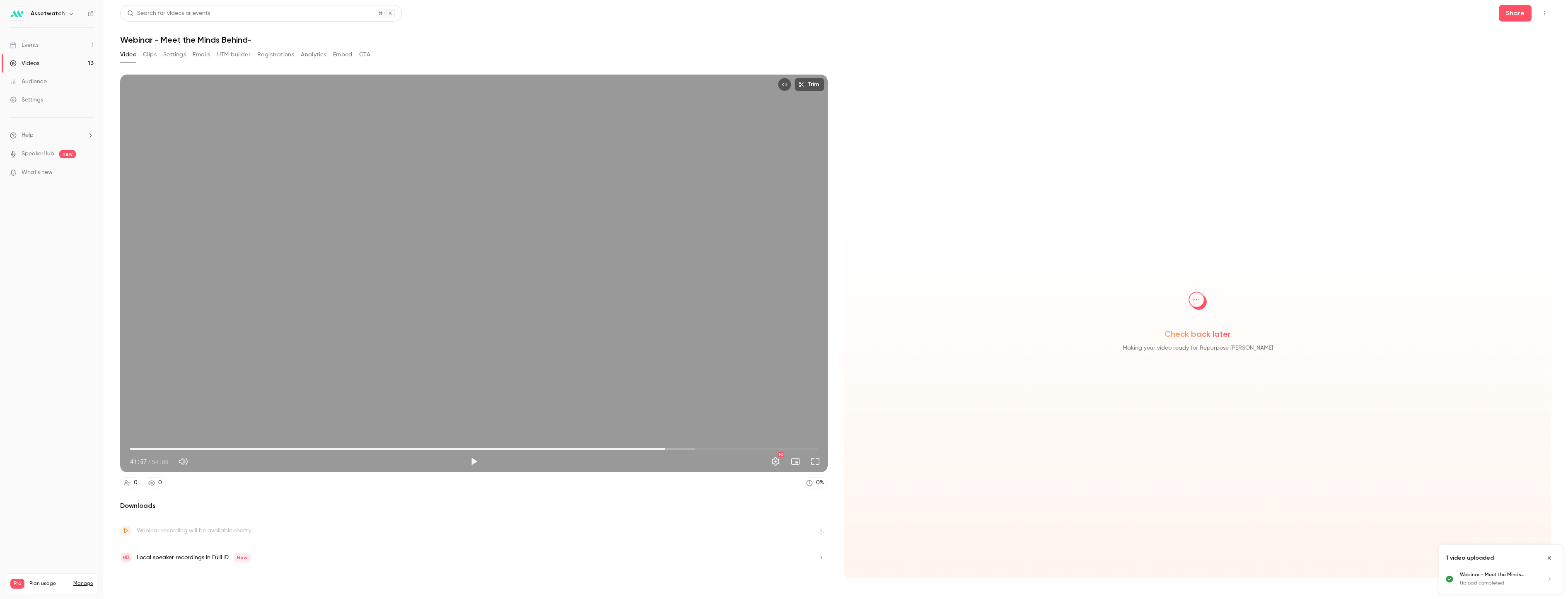
click at [665, 449] on span "42:09" at bounding box center [665, 449] width 2 height 2
click at [664, 449] on span "42:01" at bounding box center [663, 449] width 2 height 2
click at [474, 459] on button "Play" at bounding box center [474, 461] width 16 height 16
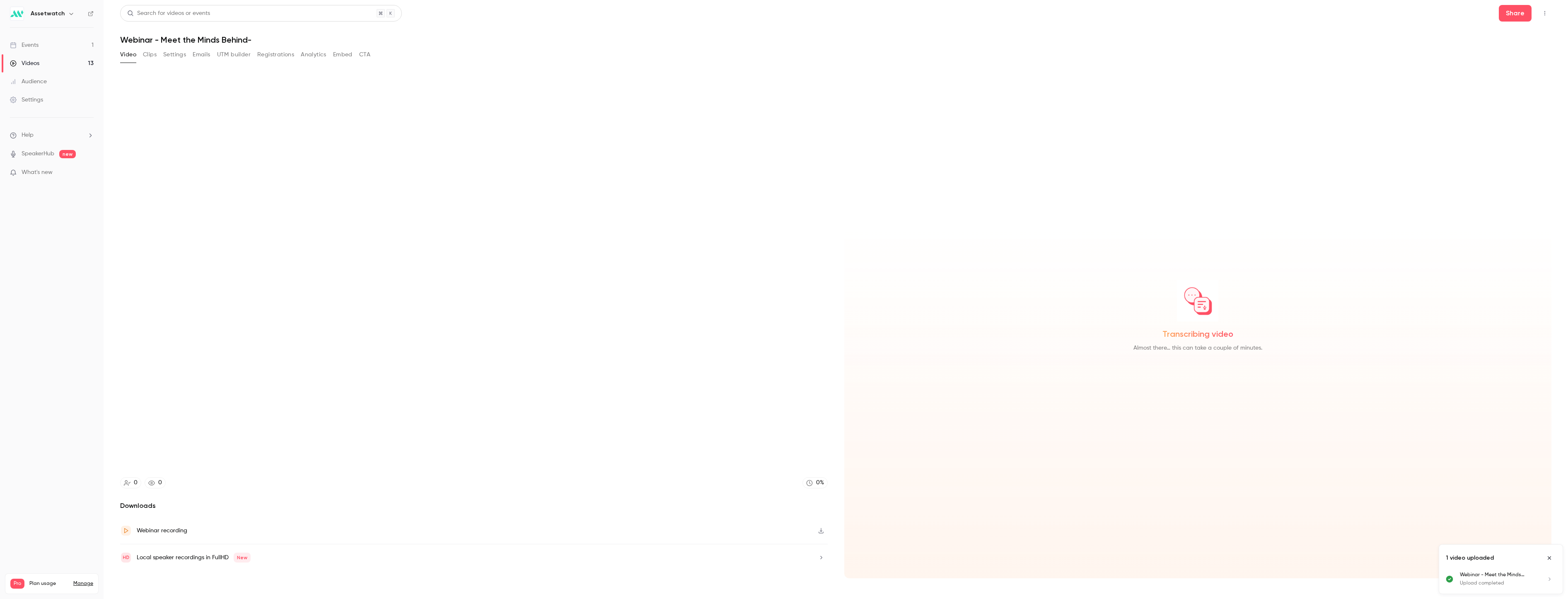
type input "******"
click at [32, 65] on div "Videos" at bounding box center [24, 63] width 29 height 8
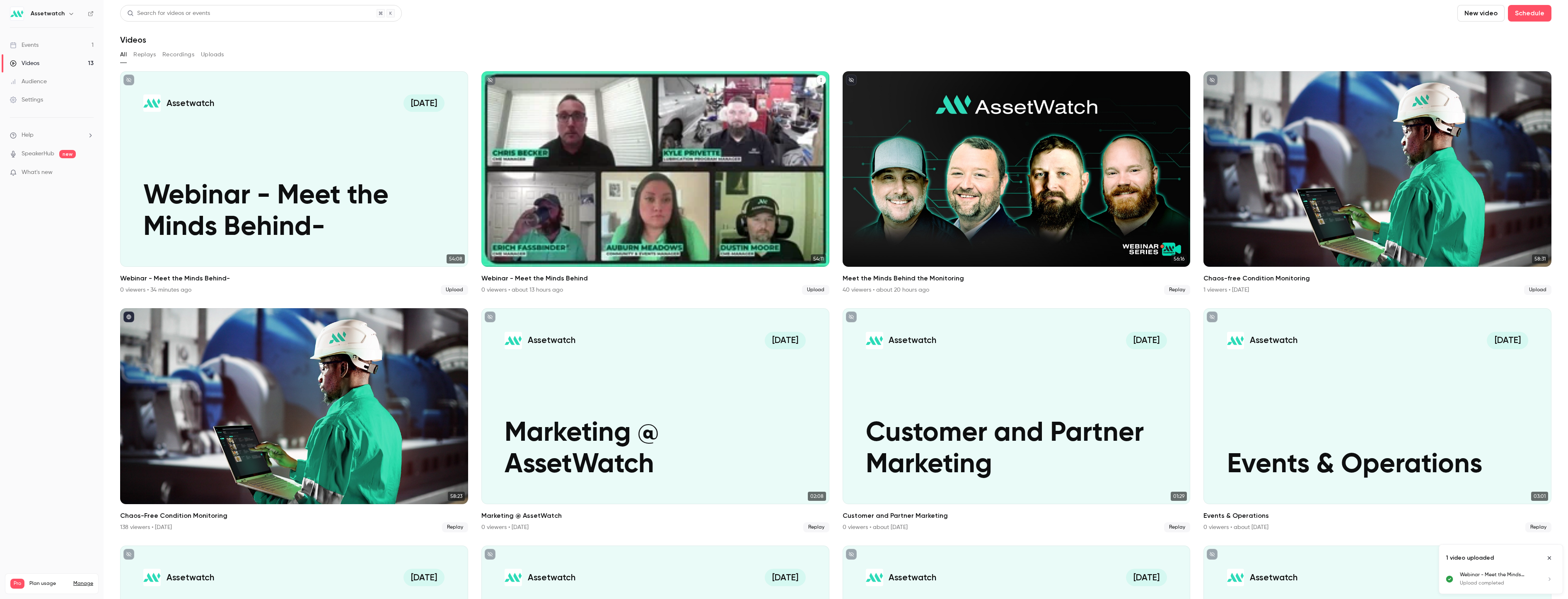
click at [821, 81] on button "Webinar - Meet the Minds Behind" at bounding box center [821, 79] width 10 height 10
click at [782, 141] on div "Delete" at bounding box center [784, 142] width 64 height 8
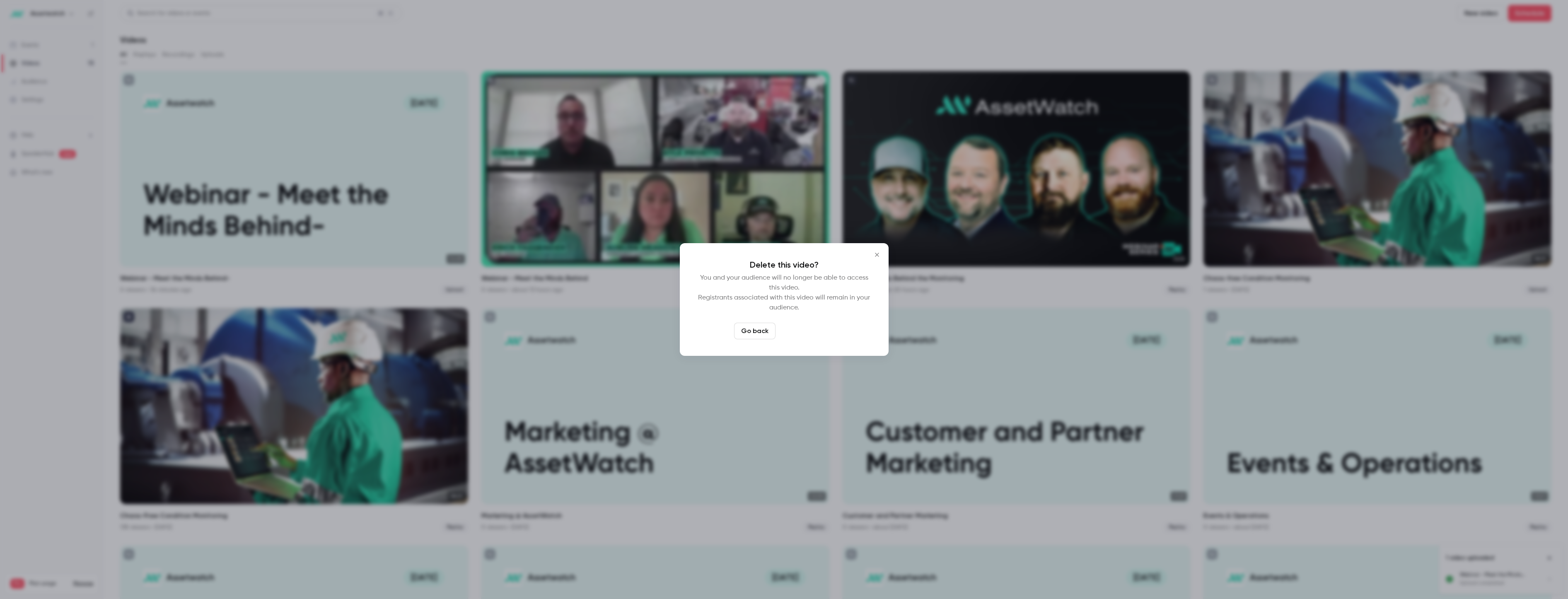
click at [802, 329] on button "Delete video" at bounding box center [806, 331] width 55 height 16
